Goal: Task Accomplishment & Management: Manage account settings

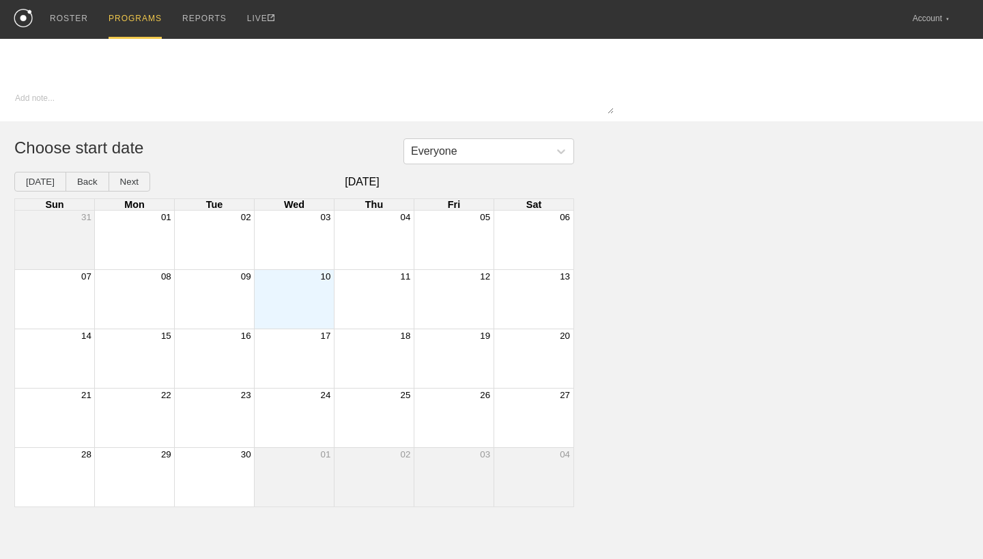
type input "Gym [DATE]"
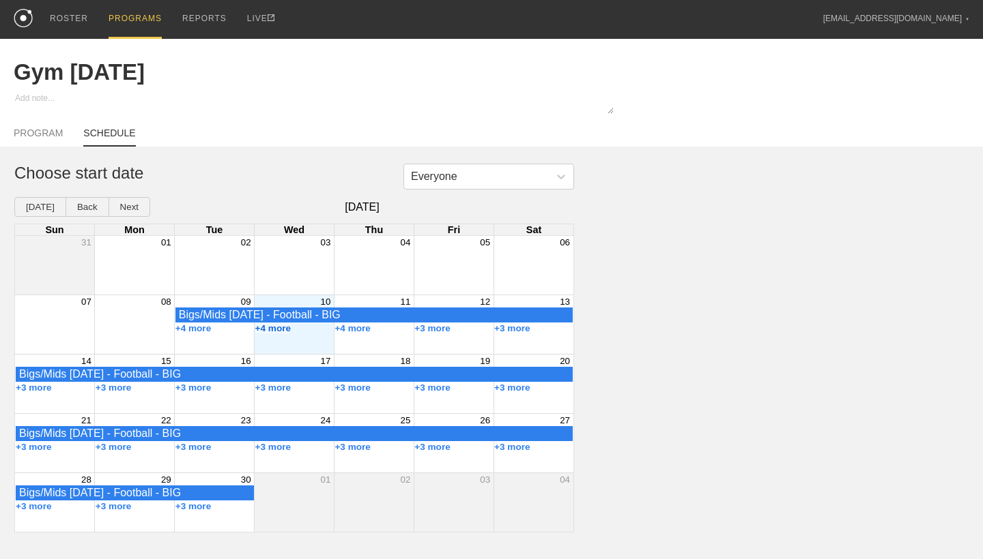
click at [276, 328] on button "+4 more" at bounding box center [273, 328] width 36 height 10
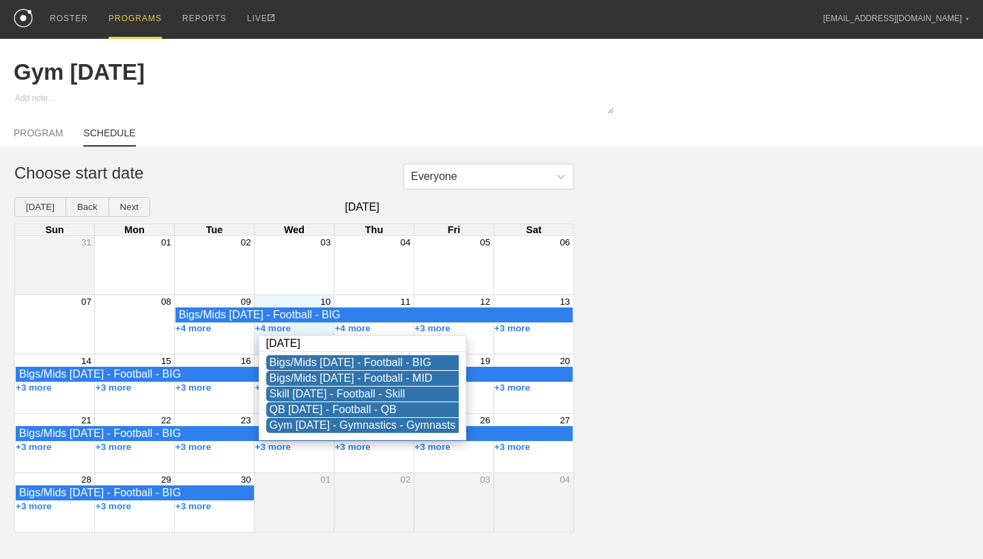
click at [292, 250] on div "Month View" at bounding box center [294, 265] width 80 height 59
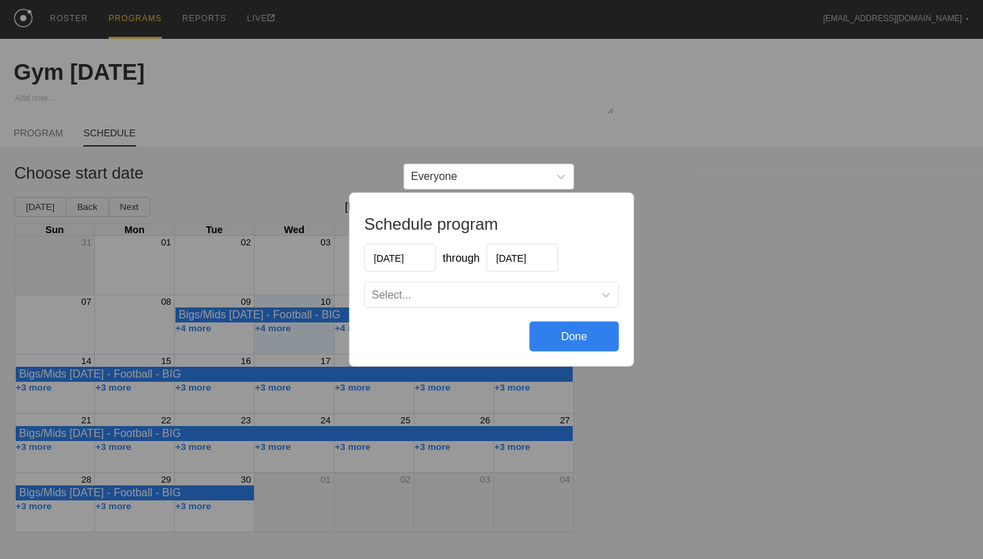
click at [308, 141] on div "Schedule program [DATE] through [DATE] Select... Done" at bounding box center [491, 279] width 983 height 559
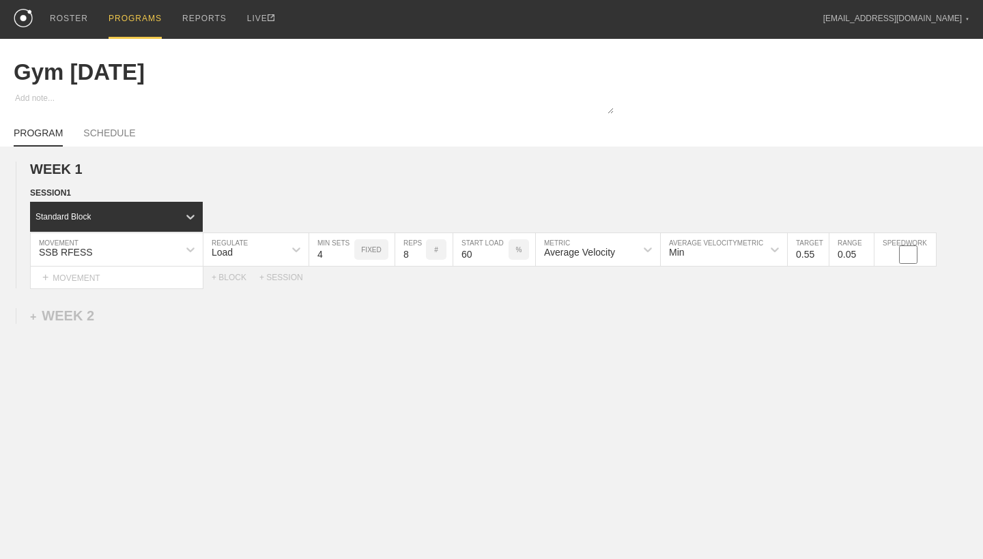
type textarea "x"
click at [67, 22] on div "ROSTER" at bounding box center [69, 19] width 38 height 39
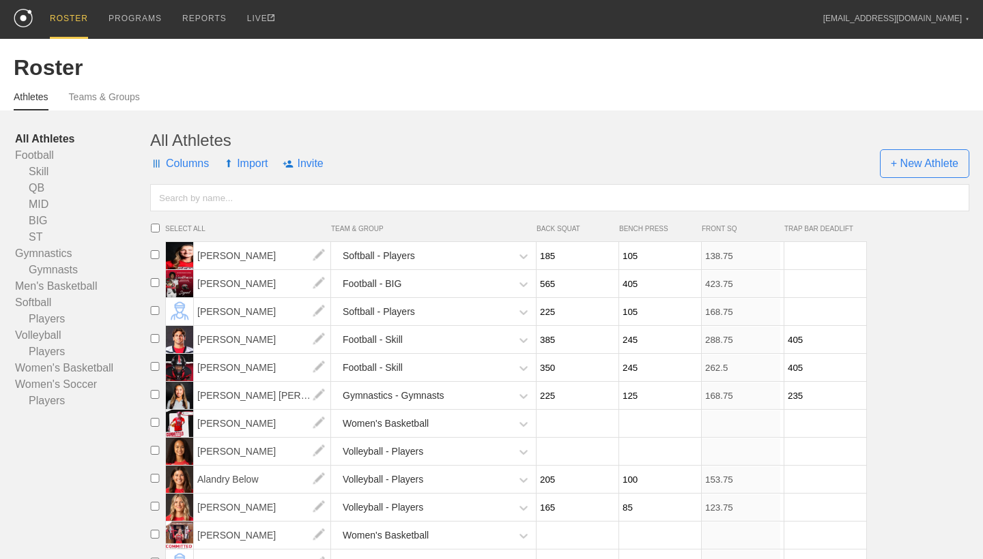
click at [184, 163] on span "Columns" at bounding box center [179, 163] width 59 height 41
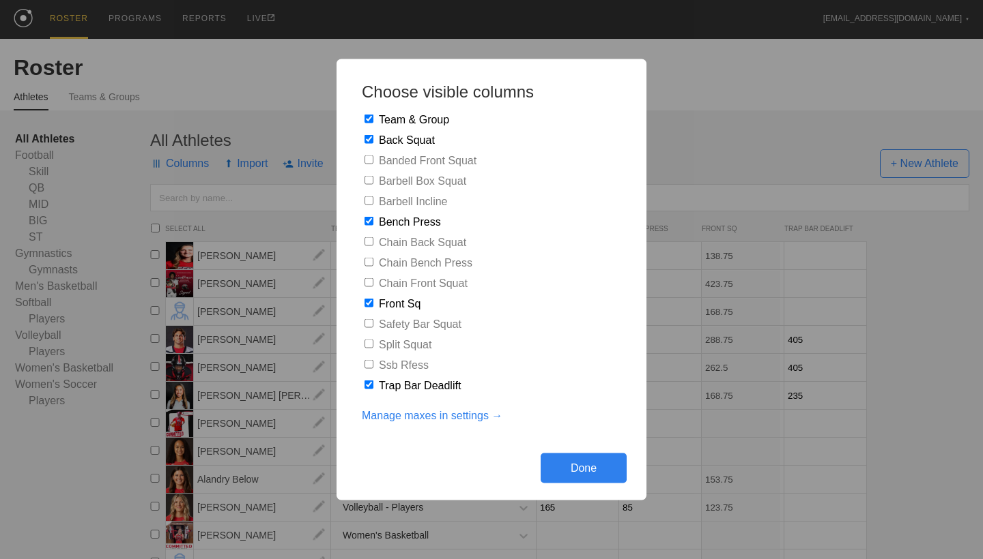
click at [497, 411] on link "Manage maxes in settings →" at bounding box center [432, 416] width 141 height 12
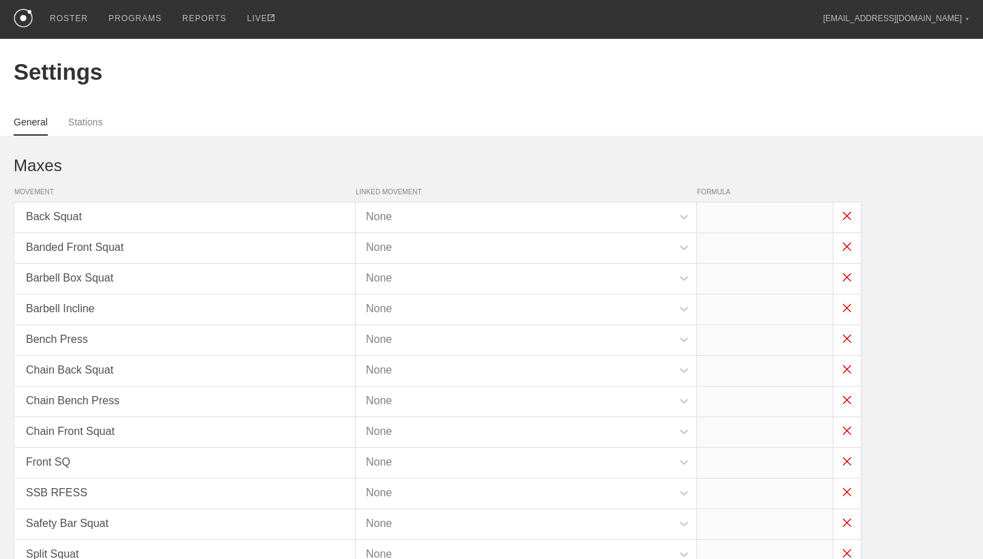
type input "x*.75"
type input "x*.9"
type input "x*.75"
type input "x*.9"
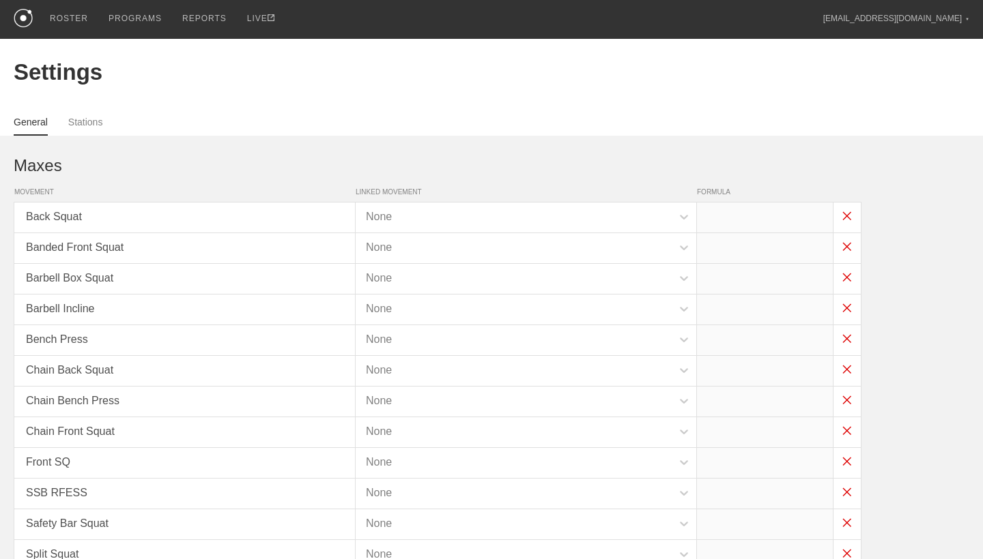
type input "x*.75"
type input "x*.5"
type input "x*.85"
type input "x*.45"
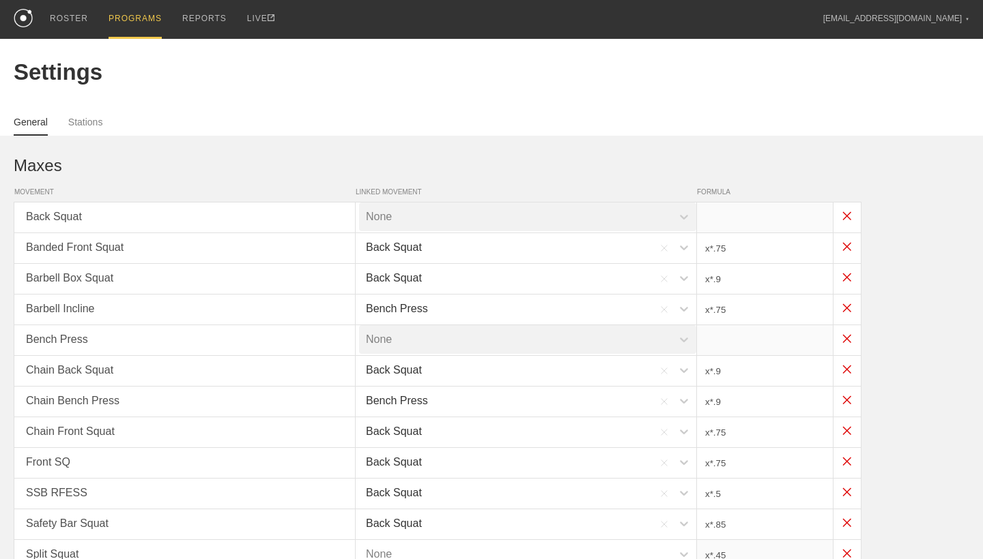
click at [123, 19] on div "PROGRAMS" at bounding box center [134, 19] width 53 height 39
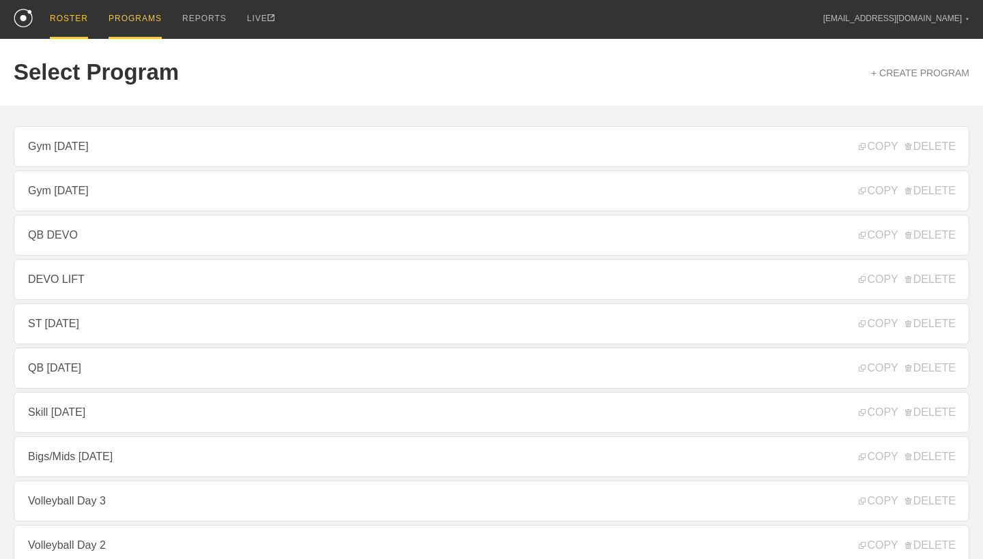
click at [87, 16] on div "ROSTER" at bounding box center [69, 19] width 38 height 39
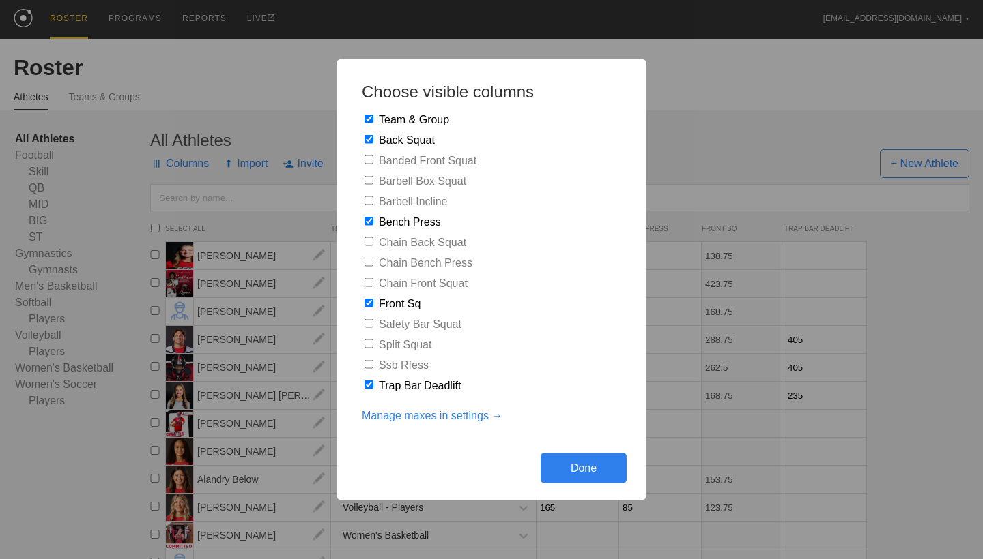
click at [608, 469] on div "Done" at bounding box center [583, 469] width 86 height 30
